Goal: Task Accomplishment & Management: Manage account settings

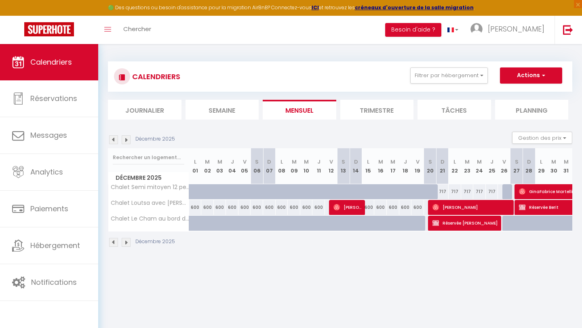
click at [129, 141] on img at bounding box center [126, 139] width 9 height 9
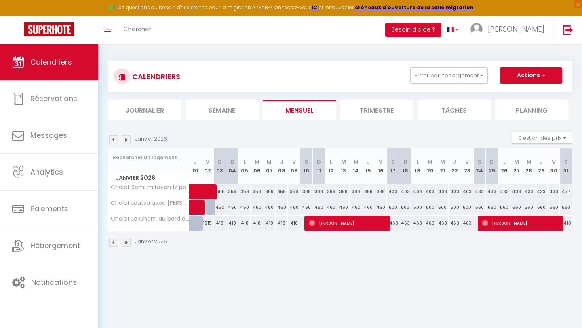
click at [113, 142] on img at bounding box center [113, 139] width 9 height 9
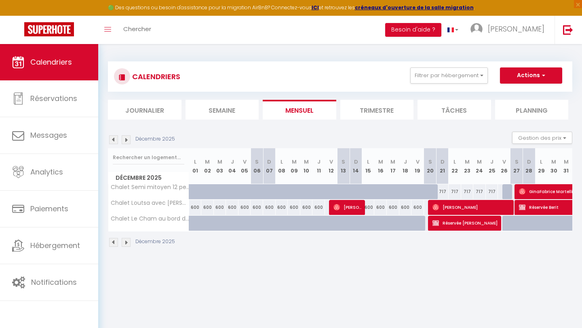
click at [125, 140] on img at bounding box center [126, 139] width 9 height 9
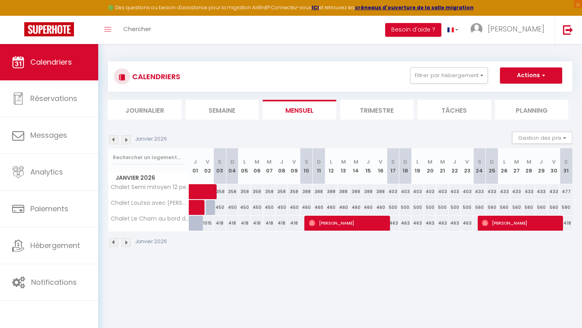
click at [191, 224] on div at bounding box center [195, 223] width 13 height 15
type input "1015"
type input "Jeu 01 Janvier 2026"
type input "Ven 02 Janvier 2026"
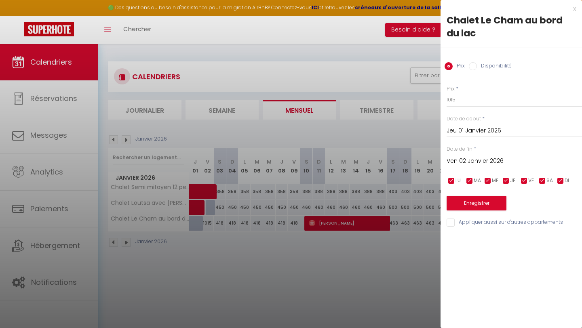
click at [573, 11] on div "x" at bounding box center [507, 9] width 135 height 10
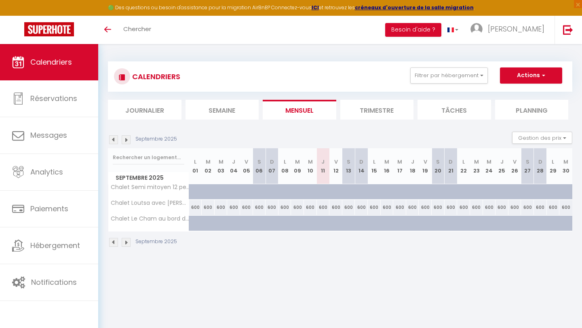
click at [124, 141] on img at bounding box center [126, 139] width 9 height 9
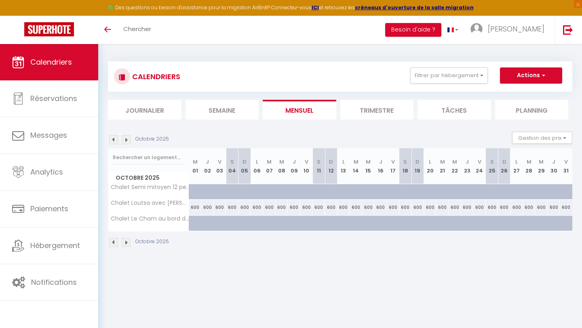
click at [124, 141] on img at bounding box center [126, 139] width 9 height 9
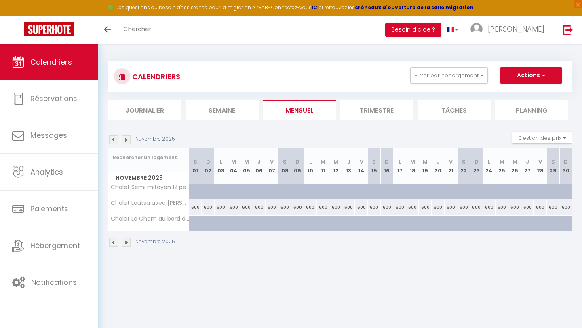
click at [124, 141] on img at bounding box center [126, 139] width 9 height 9
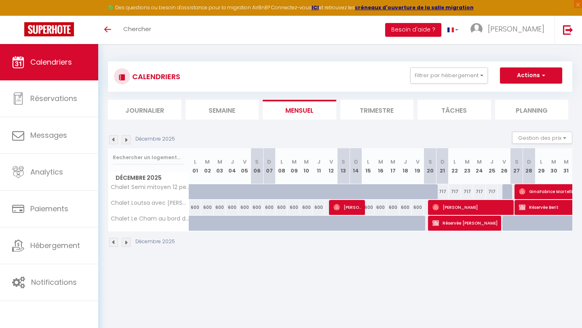
click at [126, 141] on img at bounding box center [126, 139] width 9 height 9
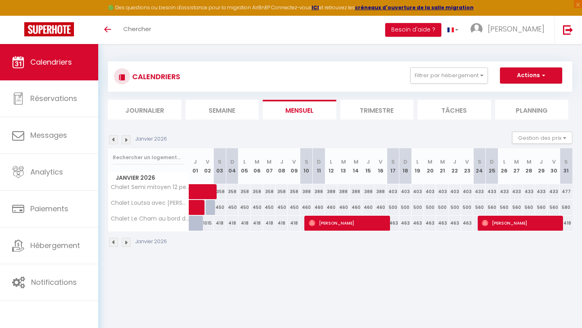
click at [126, 141] on img at bounding box center [126, 139] width 9 height 9
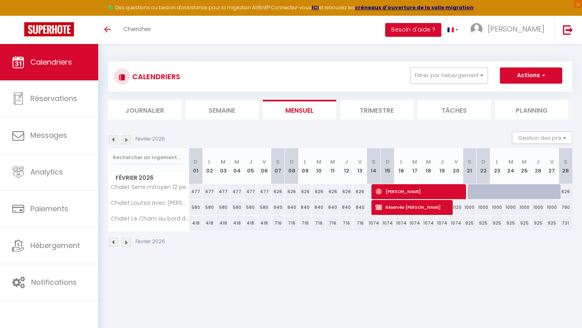
click at [126, 141] on img at bounding box center [126, 139] width 9 height 9
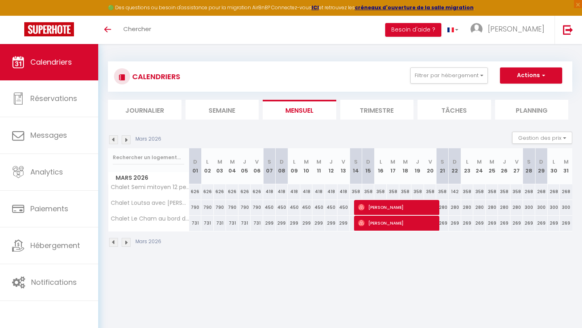
click at [114, 141] on img at bounding box center [113, 139] width 9 height 9
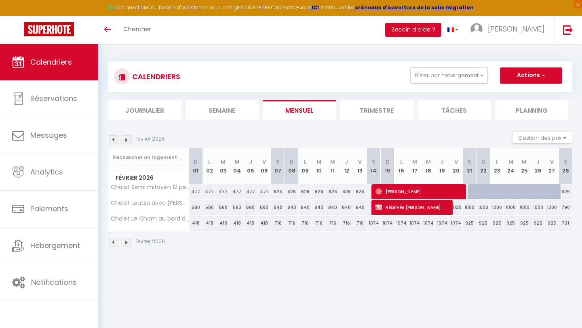
click at [114, 141] on img at bounding box center [113, 139] width 9 height 9
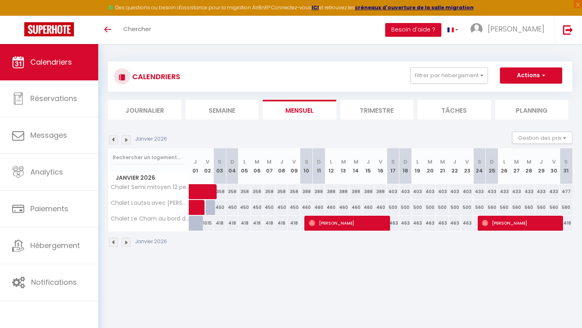
click at [114, 141] on img at bounding box center [113, 139] width 9 height 9
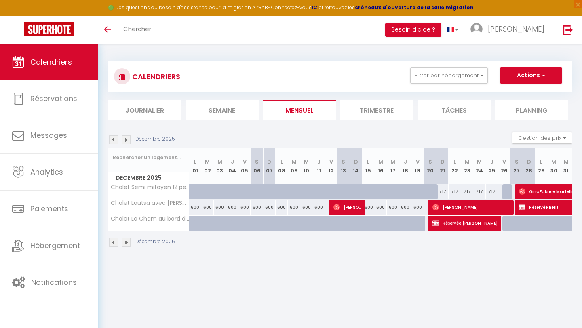
click at [521, 221] on div at bounding box center [520, 227] width 13 height 15
type input "1015"
type input "Sam 27 Décembre 2025"
type input "Dim 28 Décembre 2025"
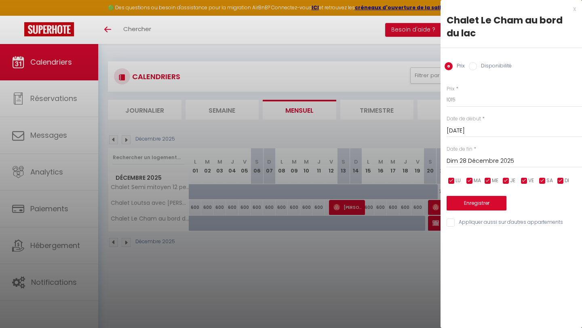
click at [575, 8] on div "x" at bounding box center [507, 9] width 135 height 10
